Goal: Information Seeking & Learning: Learn about a topic

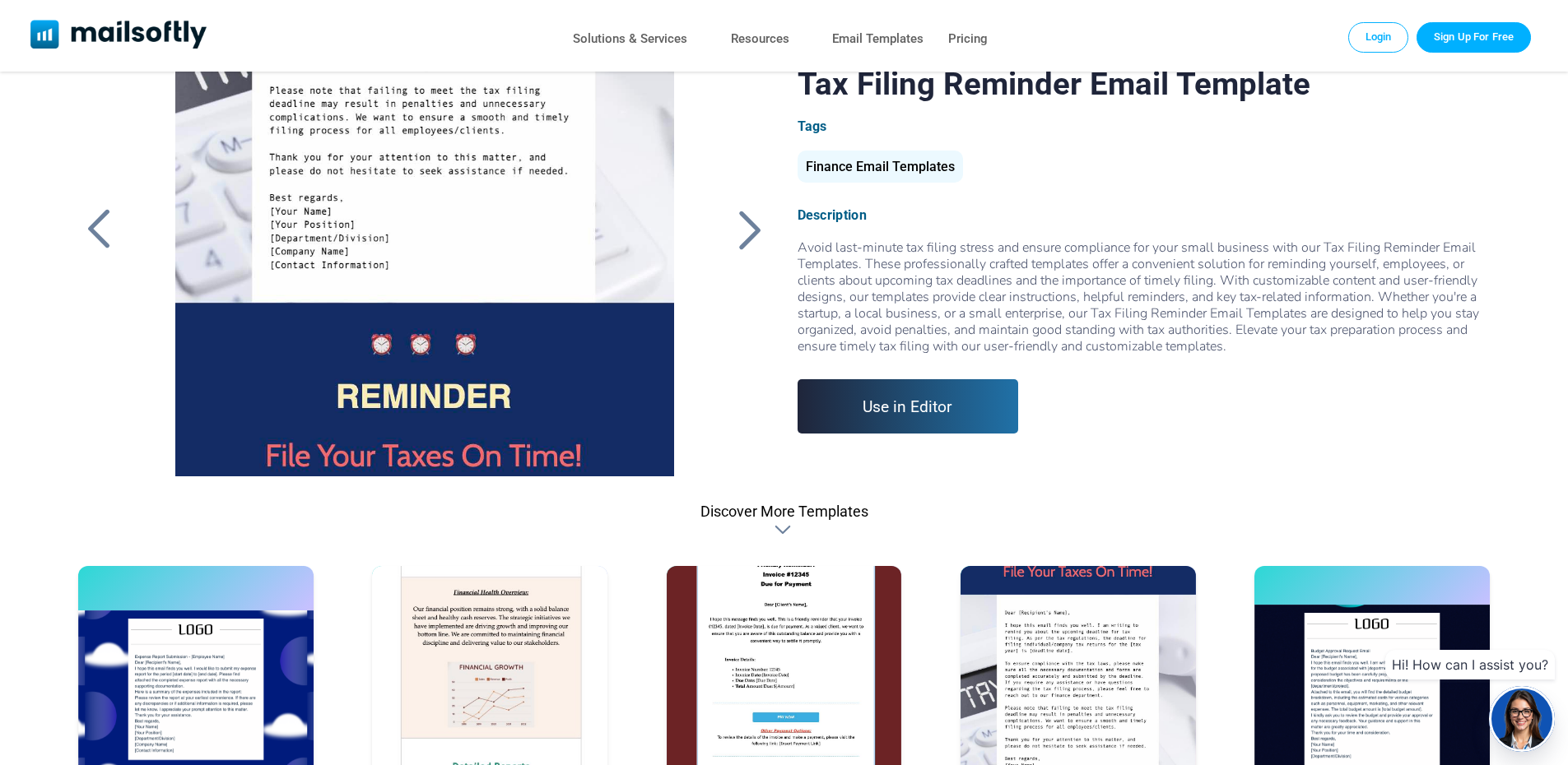
click at [577, 366] on div at bounding box center [424, 270] width 554 height 411
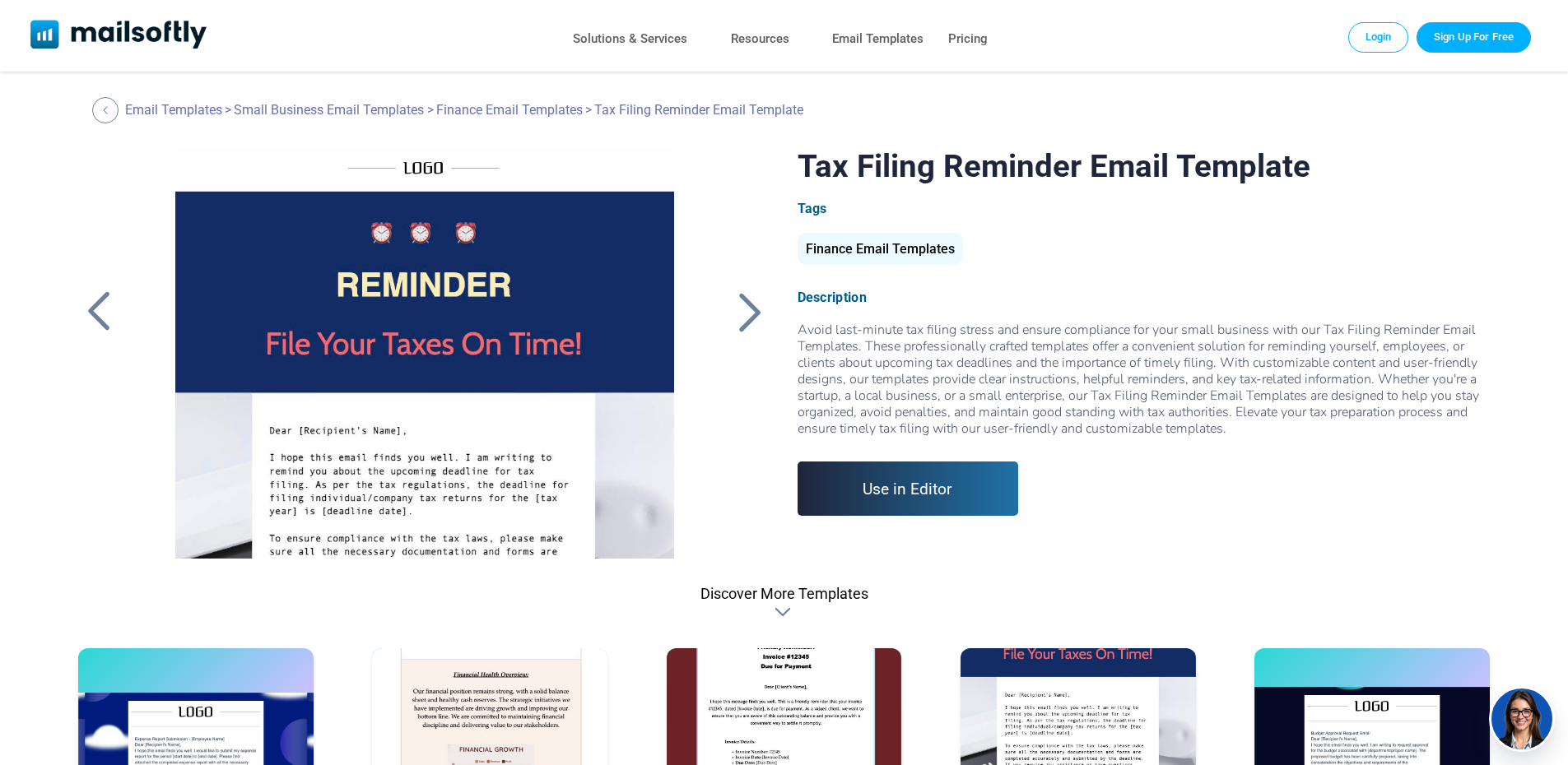
click at [752, 311] on div at bounding box center [750, 311] width 41 height 43
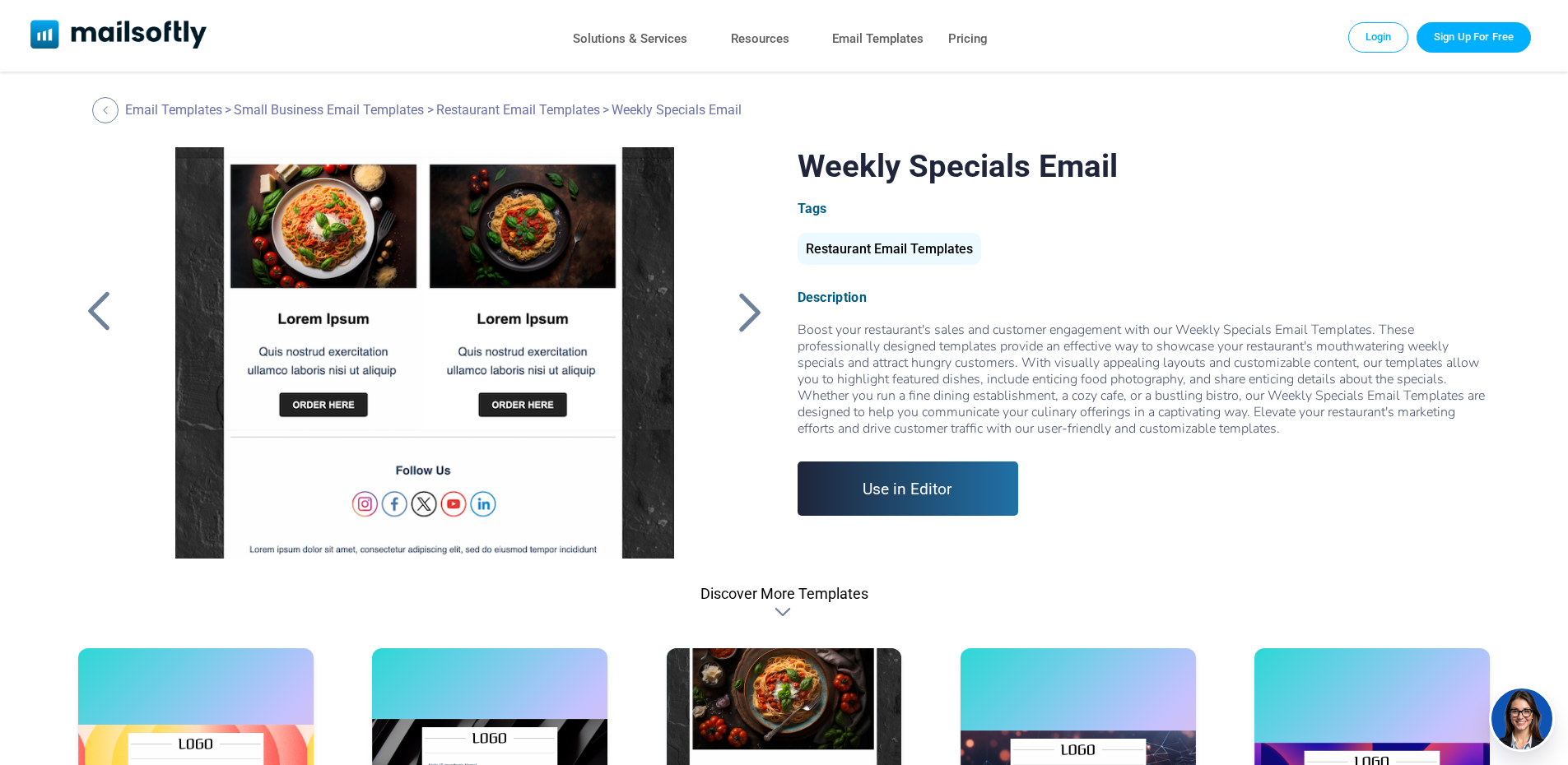
scroll to position [704, 0]
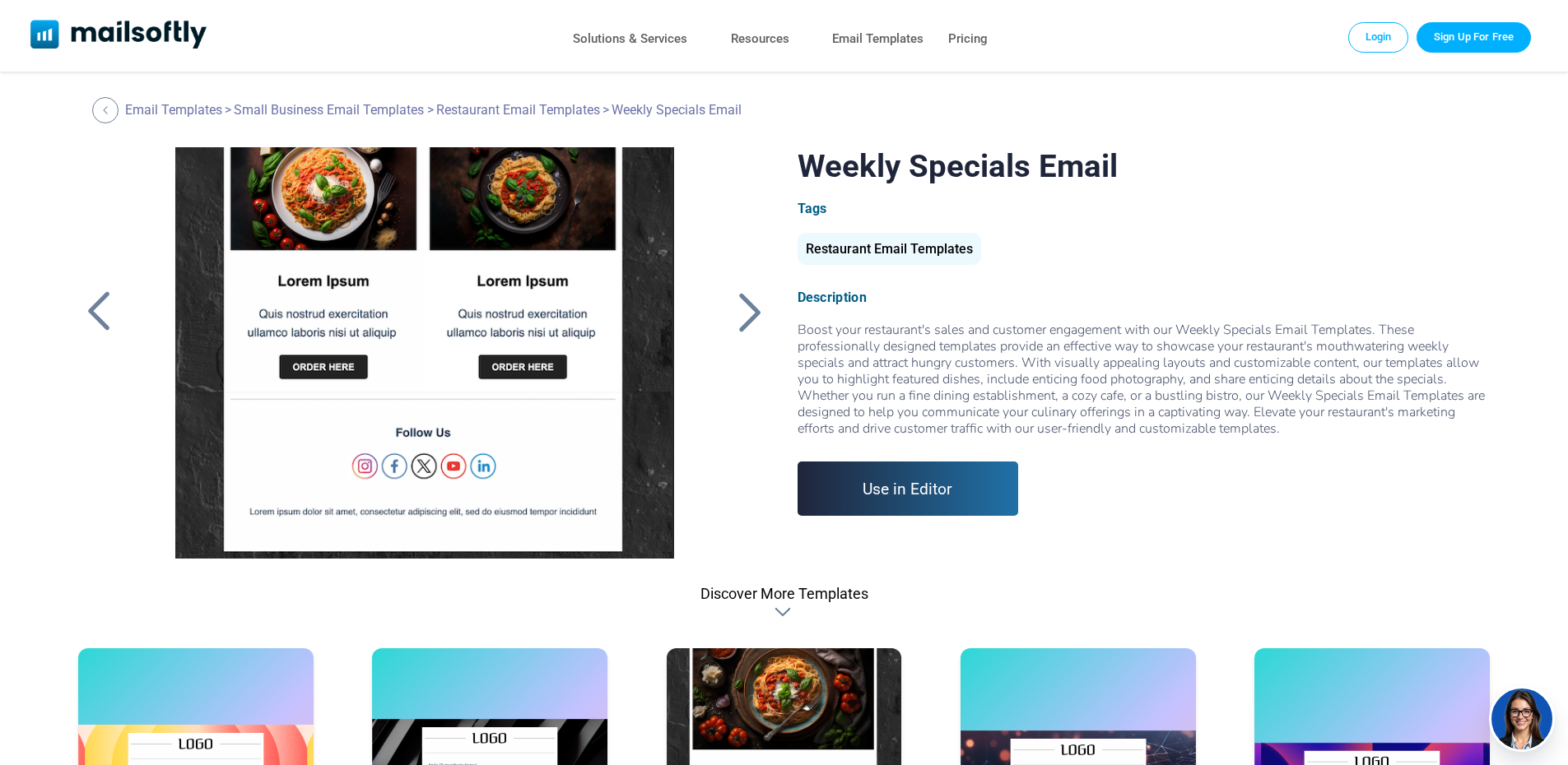
click at [103, 310] on div at bounding box center [99, 311] width 41 height 43
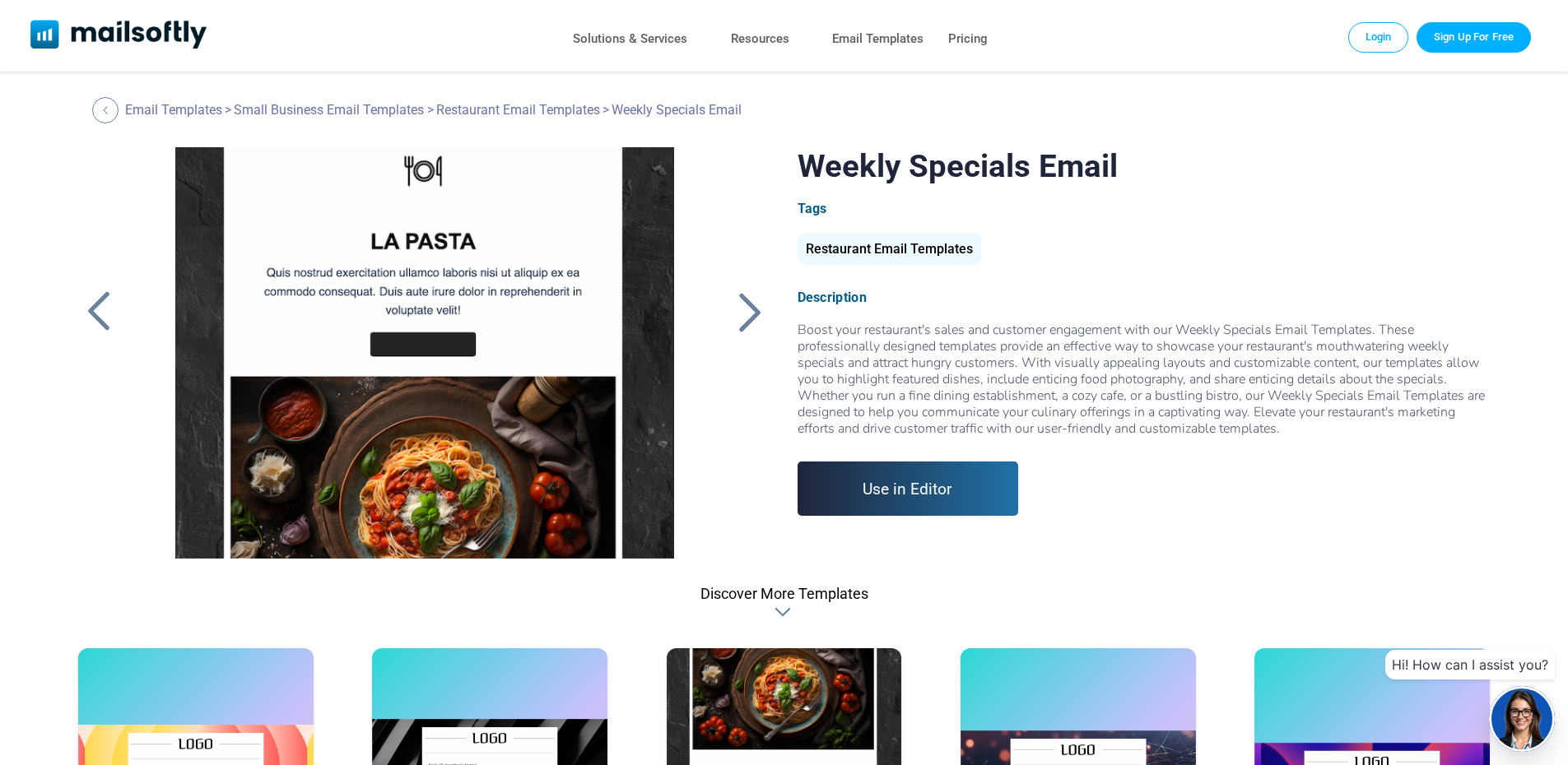
scroll to position [0, 0]
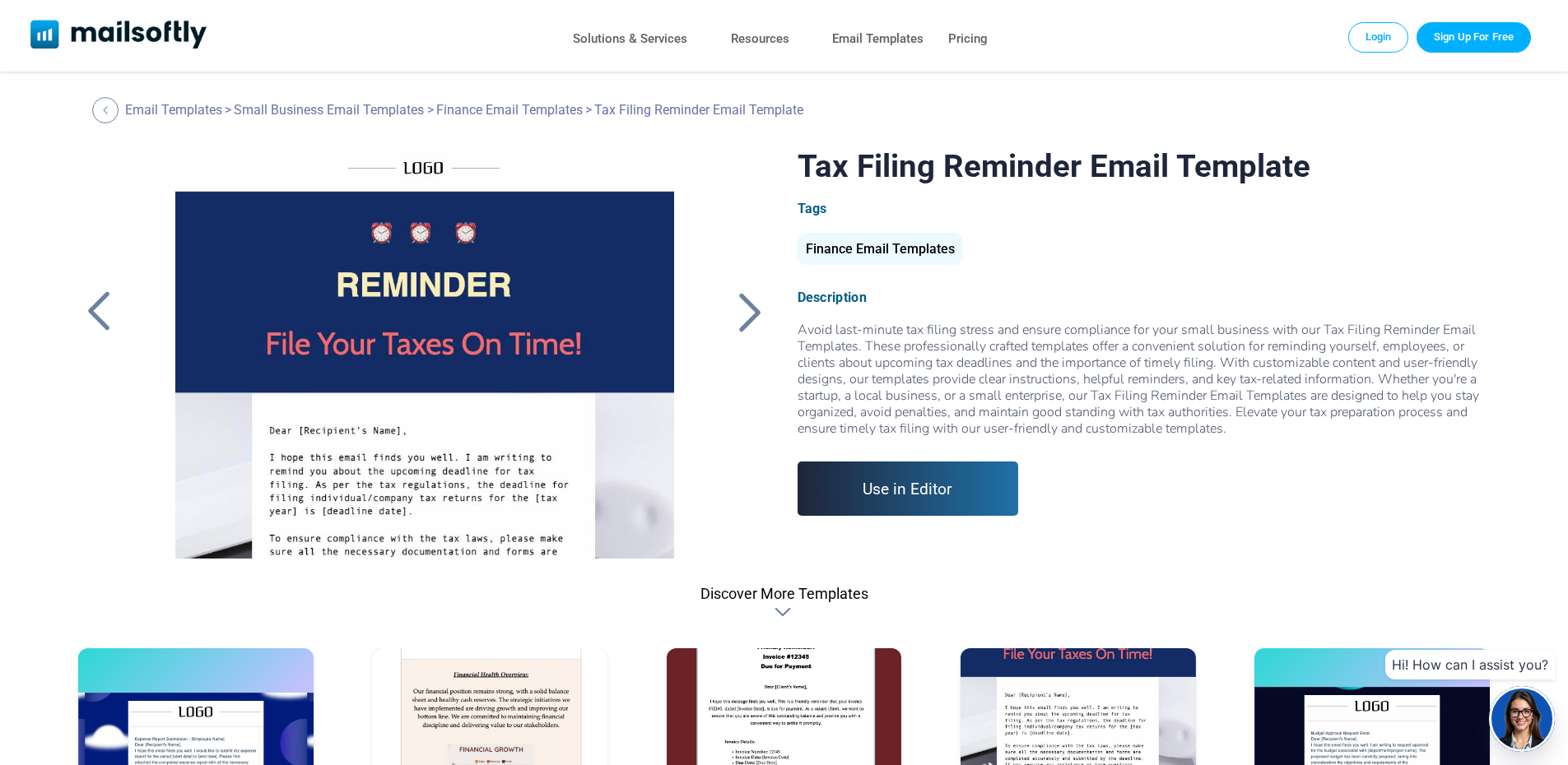
scroll to position [411, 0]
